Goal: Navigation & Orientation: Find specific page/section

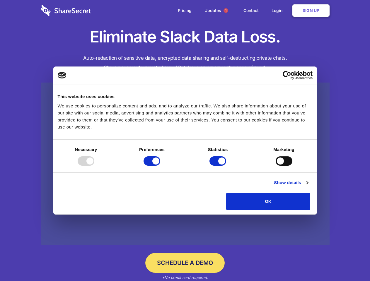
click at [94, 166] on div at bounding box center [86, 160] width 17 height 9
click at [160, 166] on input "Preferences" at bounding box center [151, 160] width 17 height 9
checkbox input "false"
click at [218, 166] on input "Statistics" at bounding box center [217, 160] width 17 height 9
checkbox input "false"
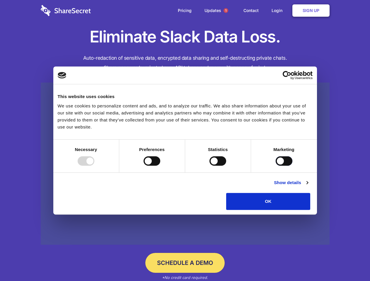
click at [275, 166] on input "Marketing" at bounding box center [283, 160] width 17 height 9
checkbox input "true"
click at [308, 186] on link "Show details" at bounding box center [291, 182] width 34 height 7
click at [0, 0] on li "Necessary 7 Necessary cookies help make a website usable by enabling basic func…" at bounding box center [0, 0] width 0 height 0
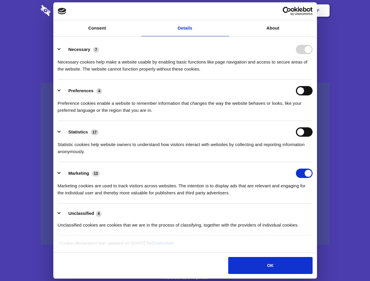
click at [225, 11] on span "1" at bounding box center [225, 10] width 5 height 5
